Goal: Check status: Check status

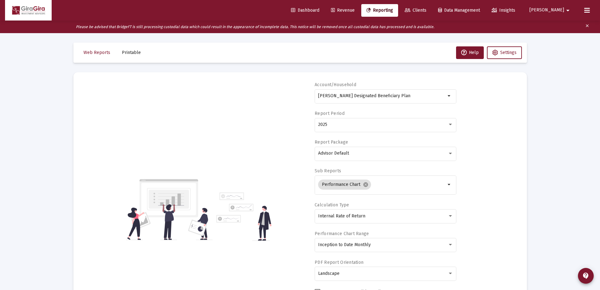
select select "View all"
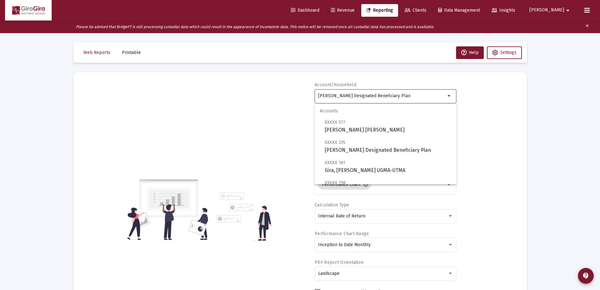
drag, startPoint x: 320, startPoint y: 95, endPoint x: 604, endPoint y: 95, distance: 283.6
click at [600, 96] on html "Dashboard Revenue Reporting Clients Data Management Insights [PERSON_NAME] Plea…" at bounding box center [300, 145] width 600 height 290
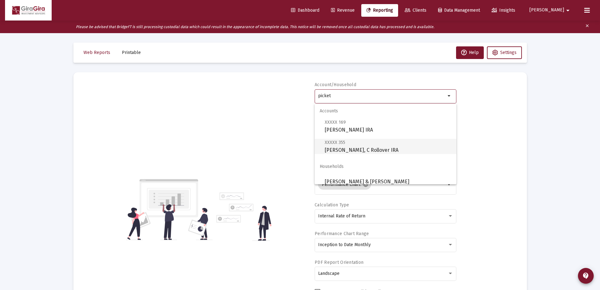
click at [328, 147] on span "XXXXX 355 [PERSON_NAME], C Rollover IRA" at bounding box center [388, 145] width 127 height 15
type input "[PERSON_NAME], C Rollover IRA"
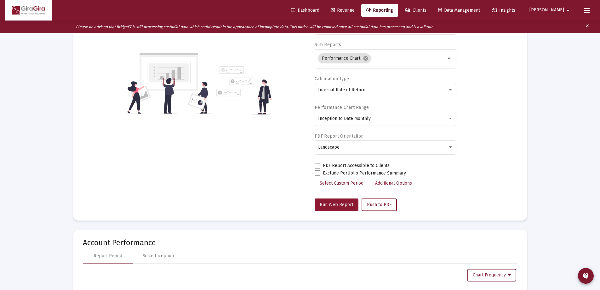
click at [330, 204] on span "Run Web Report" at bounding box center [337, 204] width 34 height 5
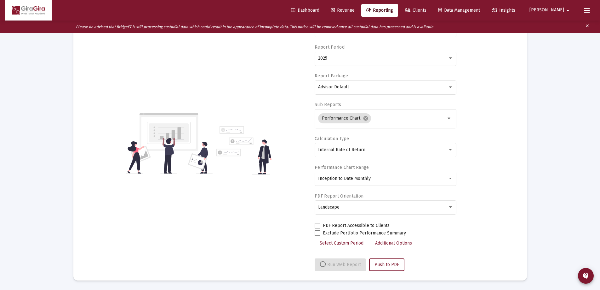
select select "View all"
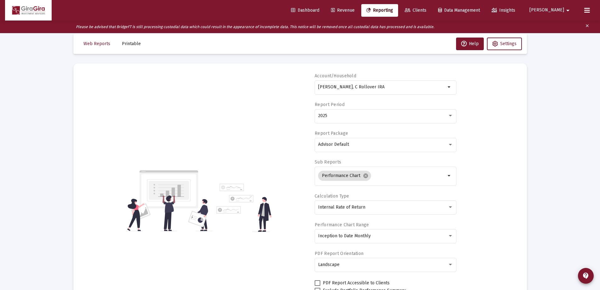
scroll to position [0, 0]
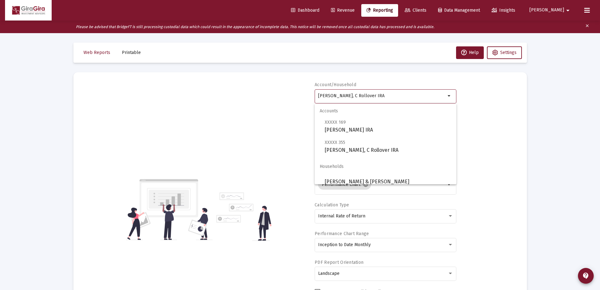
click at [323, 95] on input "[PERSON_NAME], C Rollover IRA" at bounding box center [382, 95] width 128 height 5
click at [345, 130] on span "XXXXX 169 [PERSON_NAME] IRA" at bounding box center [388, 125] width 127 height 15
type input "[PERSON_NAME] IRA"
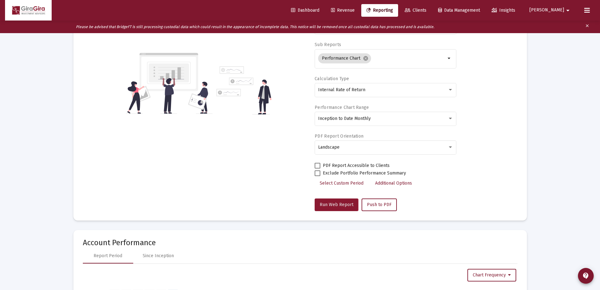
click at [329, 204] on span "Run Web Report" at bounding box center [337, 204] width 34 height 5
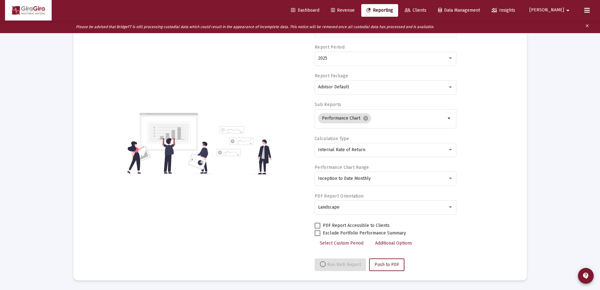
select select "View all"
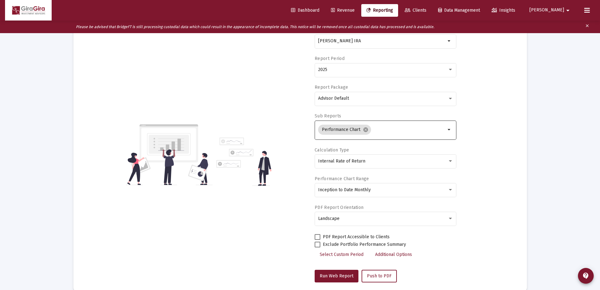
scroll to position [0, 0]
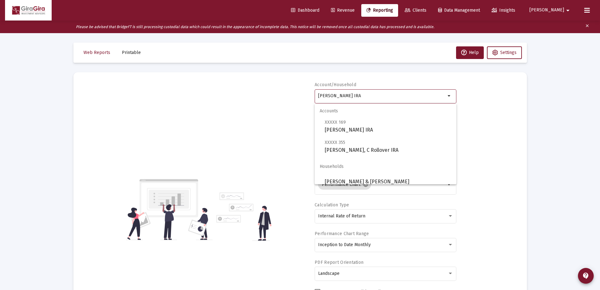
drag, startPoint x: 319, startPoint y: 93, endPoint x: 477, endPoint y: 111, distance: 158.9
click at [477, 111] on div "Account/Household [PERSON_NAME] IRA arrow_drop_down Report Period 2025 Report P…" at bounding box center [300, 209] width 435 height 255
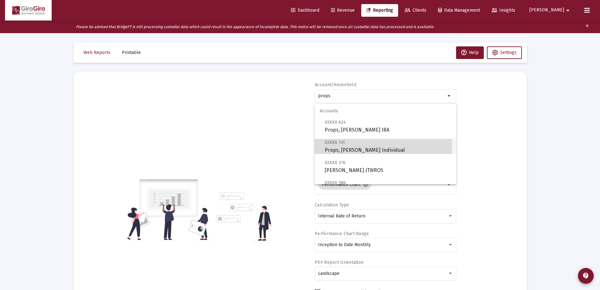
click at [346, 147] on span "XXXXX 741 Props, [PERSON_NAME] Individual" at bounding box center [388, 145] width 127 height 15
type input "Props, [PERSON_NAME] Individual"
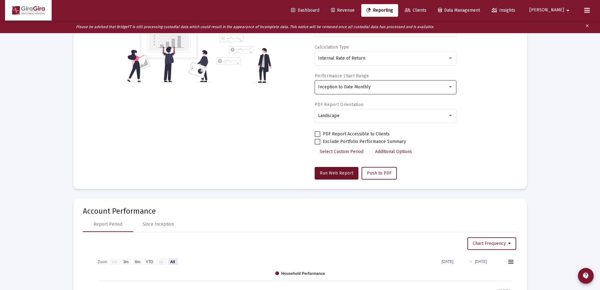
click at [331, 171] on span "Run Web Report" at bounding box center [337, 172] width 34 height 5
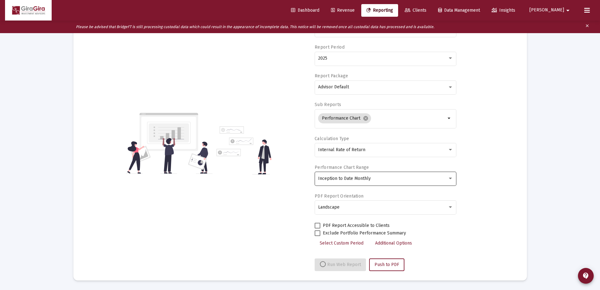
scroll to position [66, 0]
select select "View all"
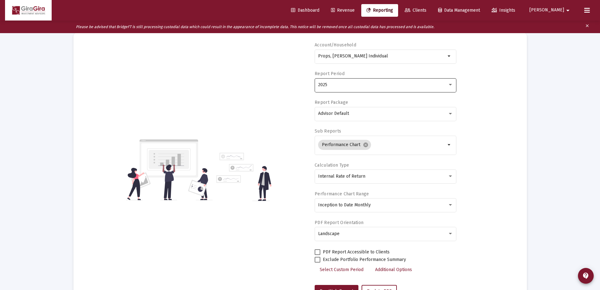
scroll to position [0, 0]
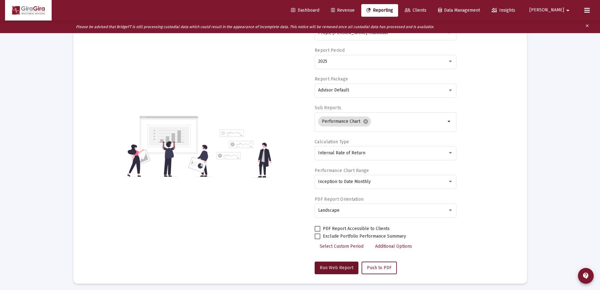
drag, startPoint x: 335, startPoint y: 265, endPoint x: 367, endPoint y: 250, distance: 35.2
click at [336, 265] on span "Run Web Report" at bounding box center [337, 267] width 34 height 5
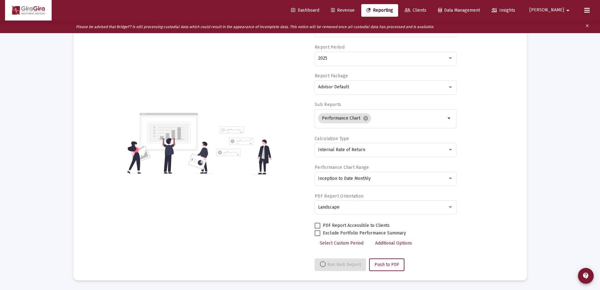
select select "View all"
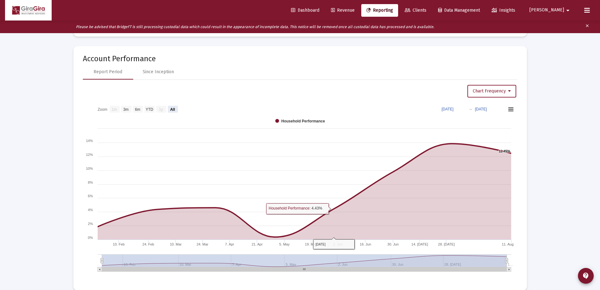
scroll to position [318, 0]
